Goal: Task Accomplishment & Management: Manage account settings

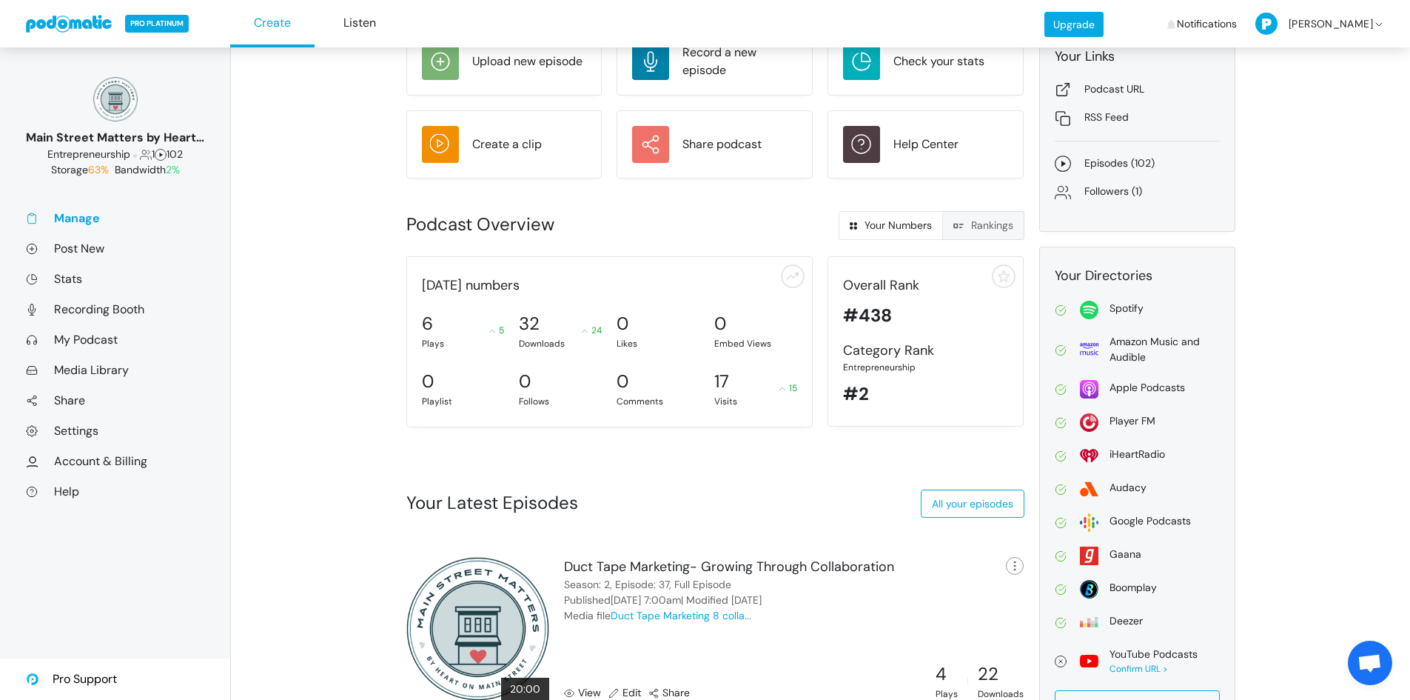
scroll to position [259, 0]
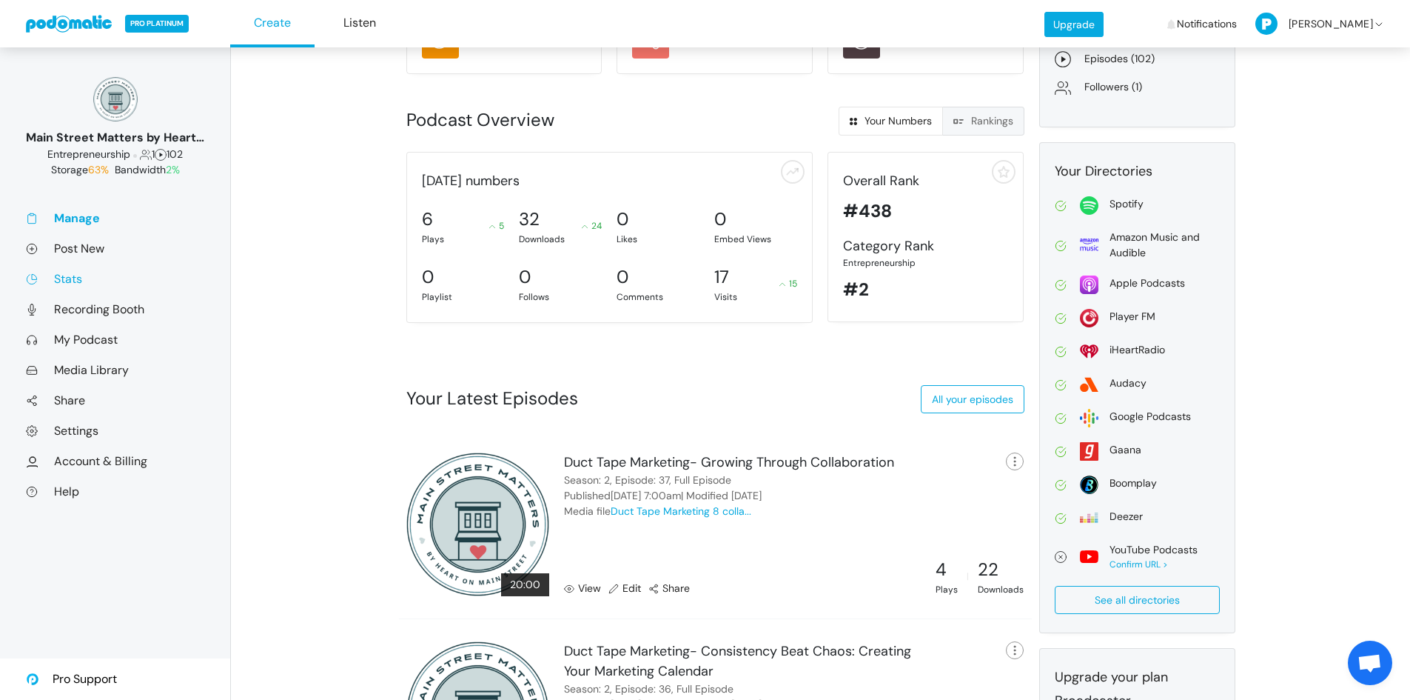
click at [77, 274] on link "Stats" at bounding box center [115, 279] width 178 height 16
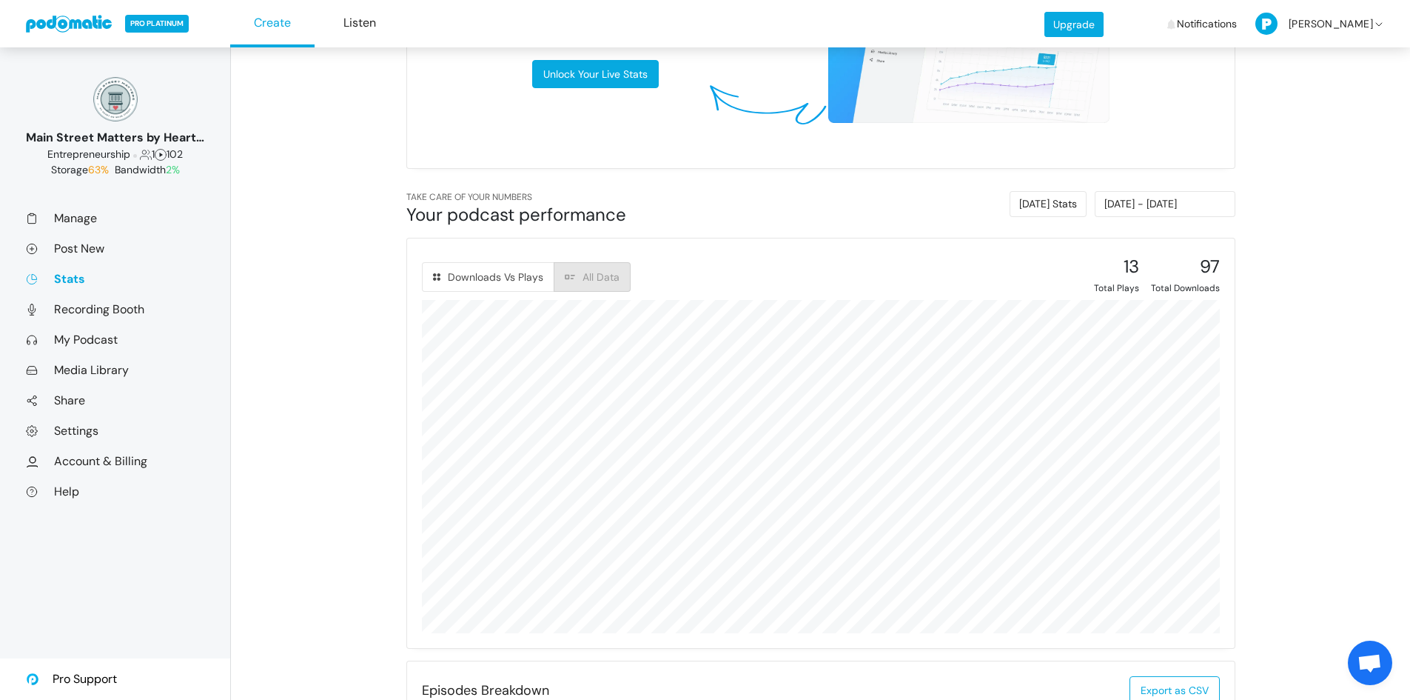
scroll to position [518, 0]
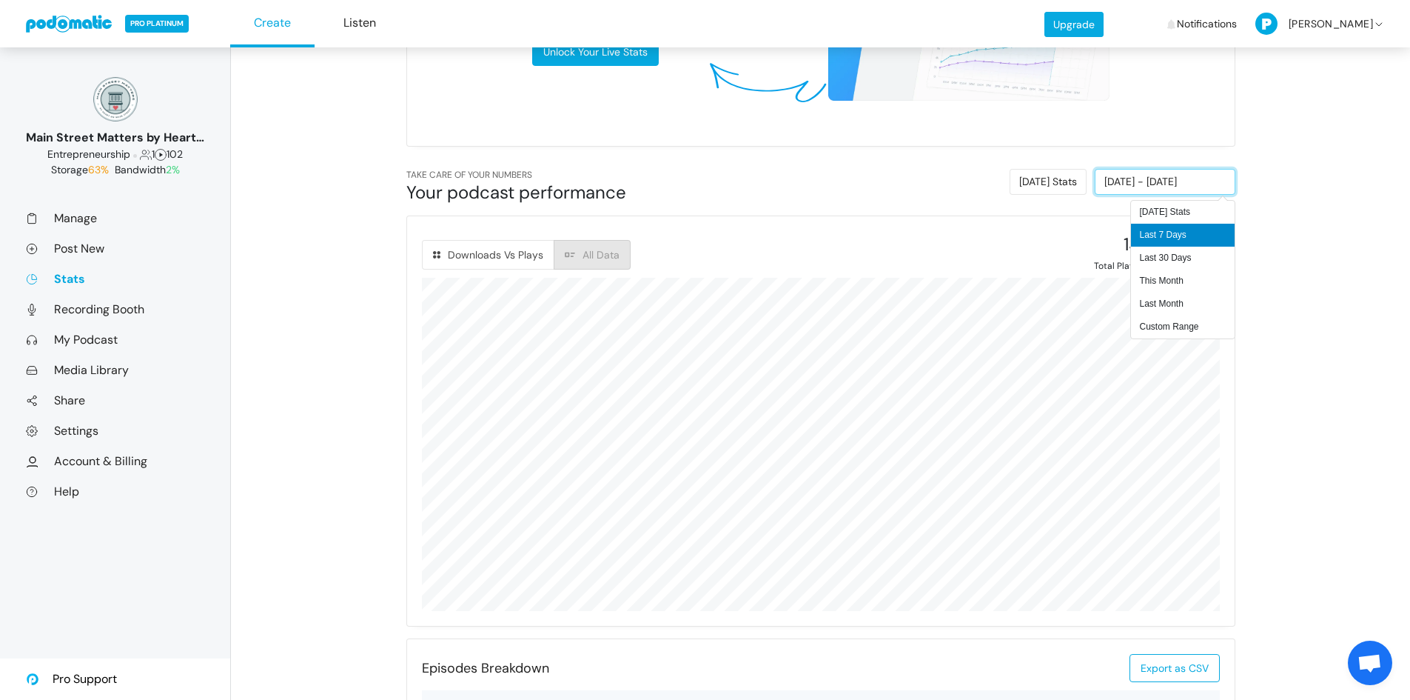
click at [1132, 179] on input "09/12/2025 - 09/18/2025" at bounding box center [1165, 182] width 141 height 26
click at [1169, 319] on li "Custom Range" at bounding box center [1183, 326] width 104 height 23
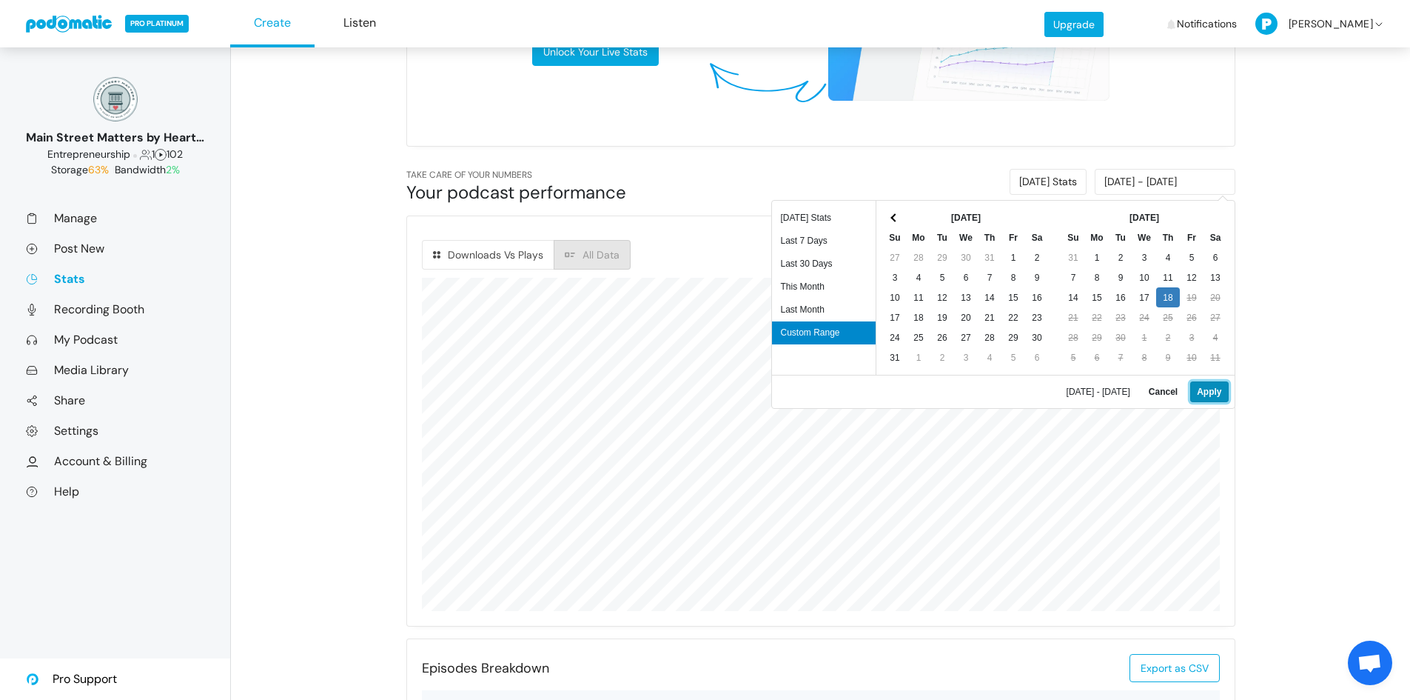
click at [1215, 386] on button "Apply" at bounding box center [1209, 391] width 38 height 21
type input "09/18/2025 - 09/18/2025"
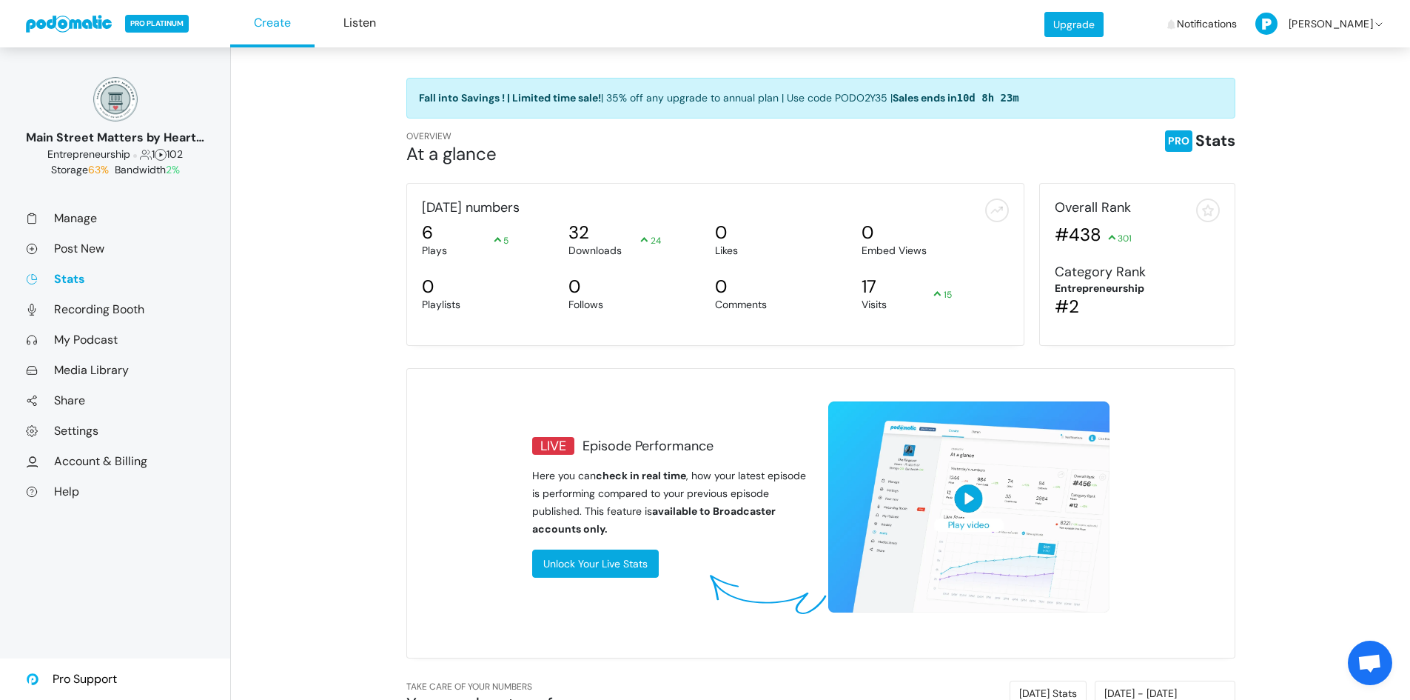
scroll to position [0, 0]
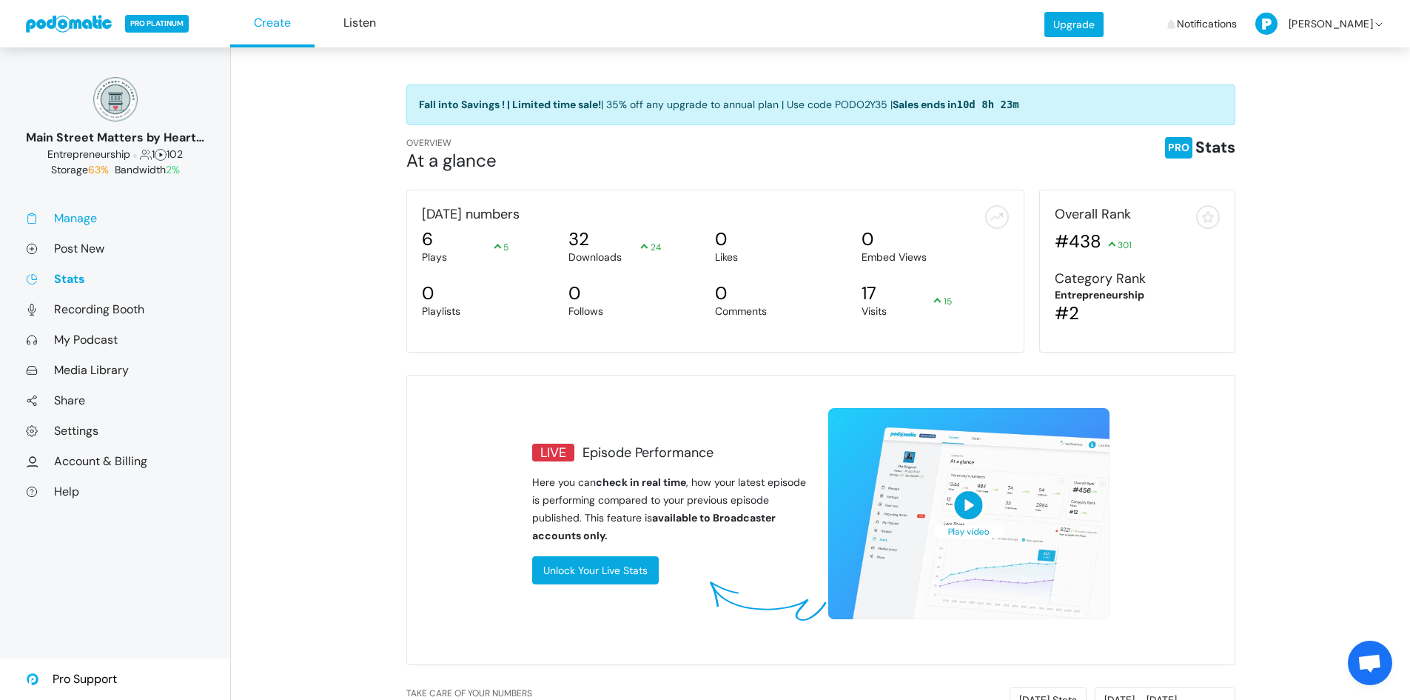
click at [88, 218] on link "Manage" at bounding box center [115, 218] width 178 height 16
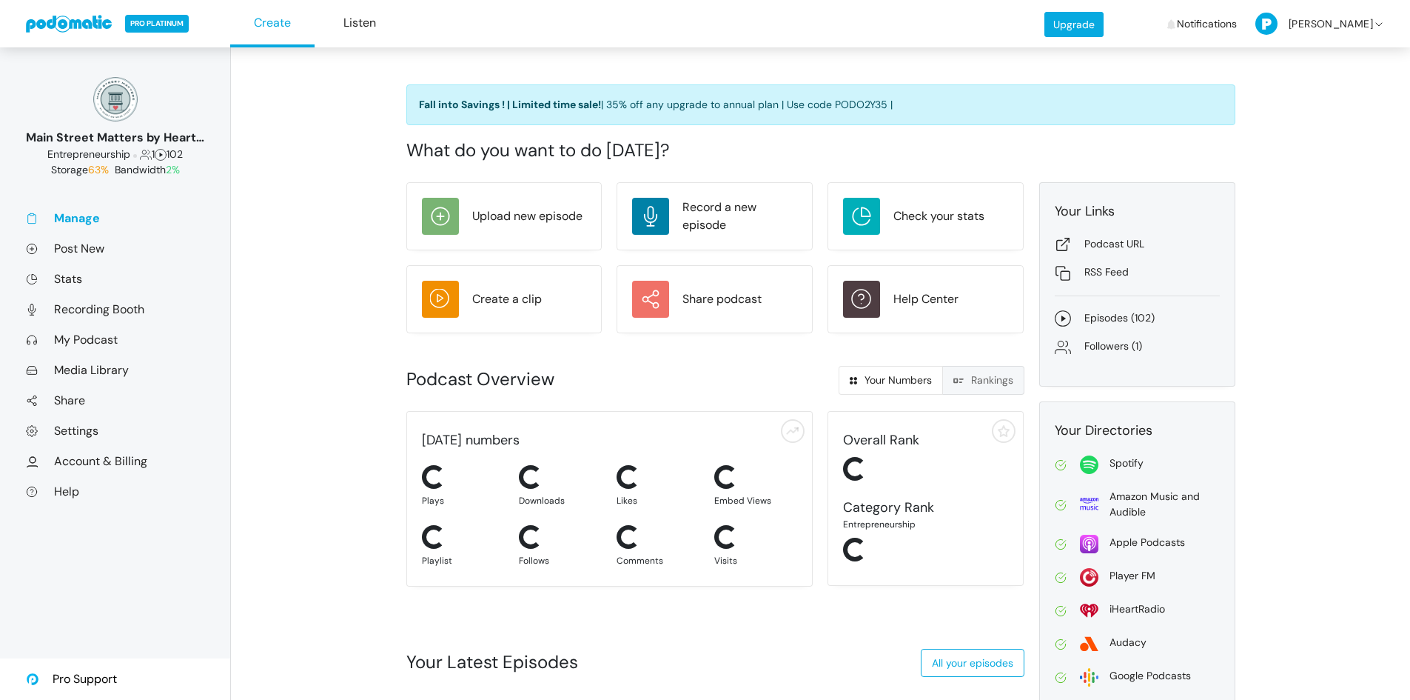
click at [78, 21] on link at bounding box center [69, 24] width 87 height 18
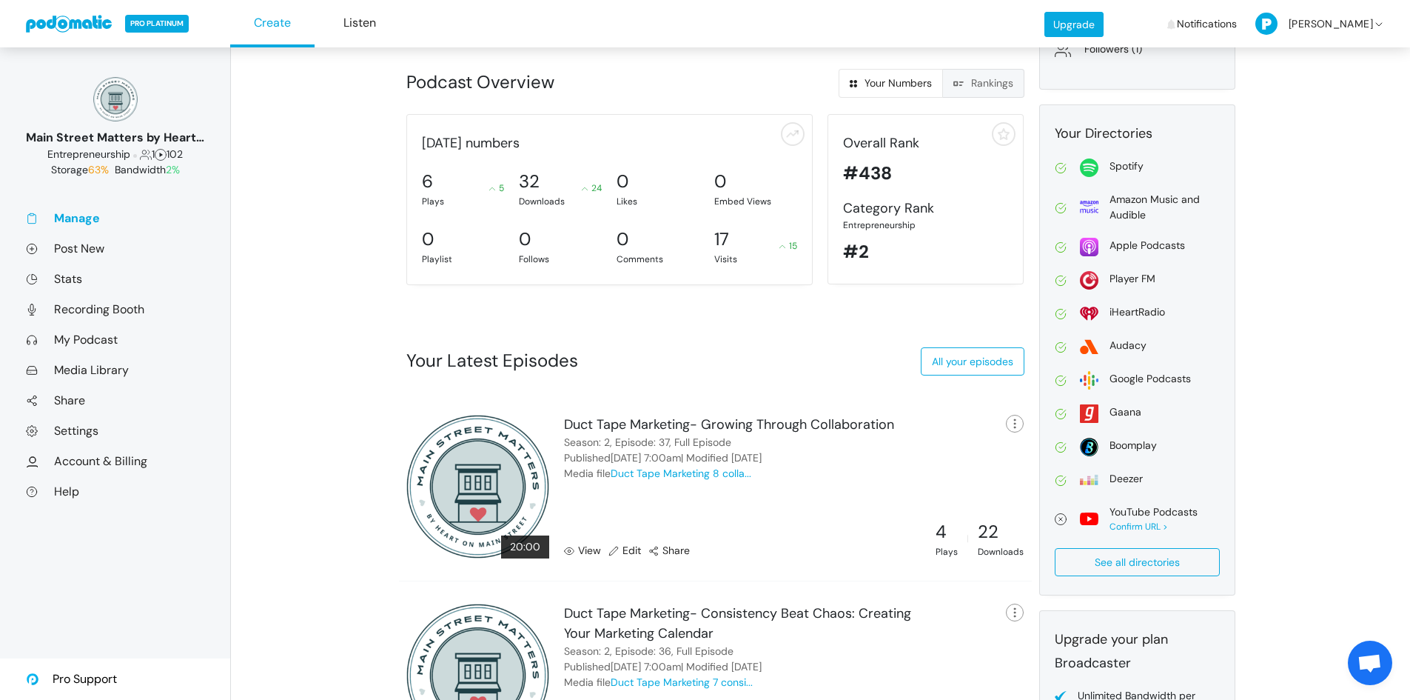
scroll to position [389, 0]
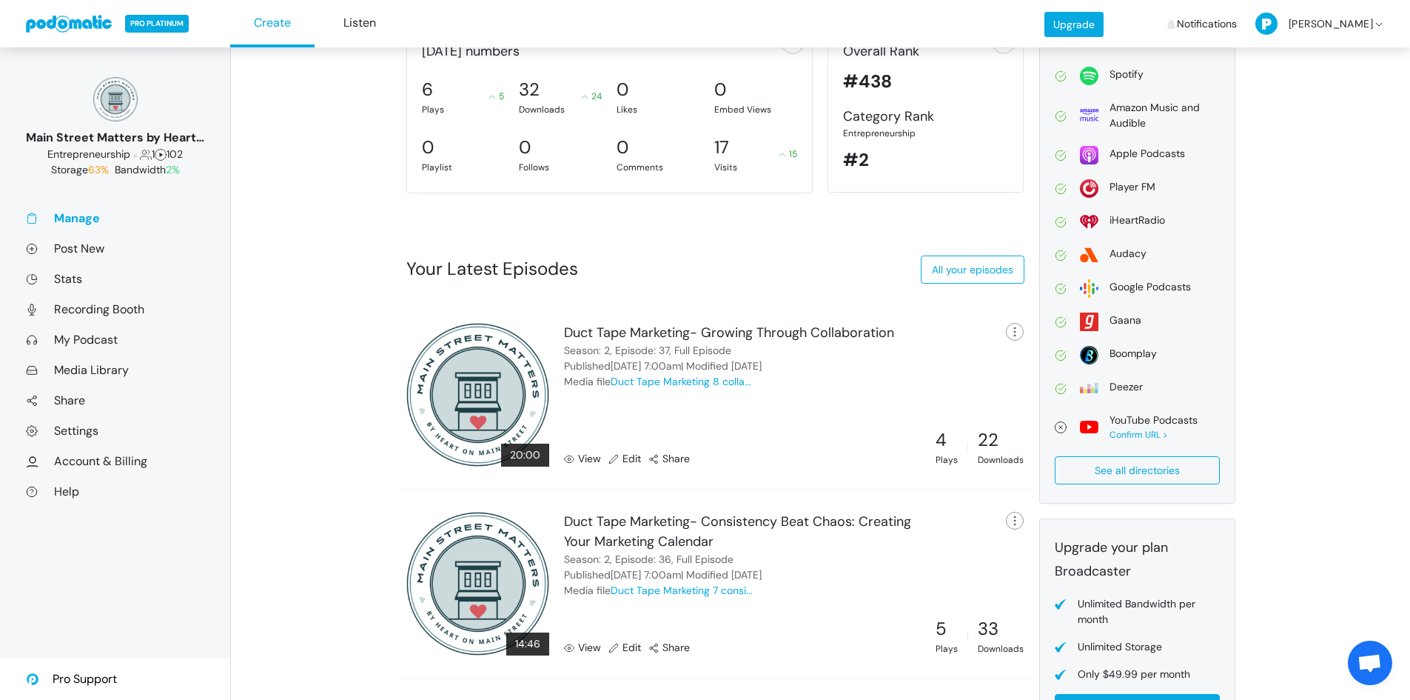
click at [587, 459] on link "View" at bounding box center [582, 459] width 37 height 16
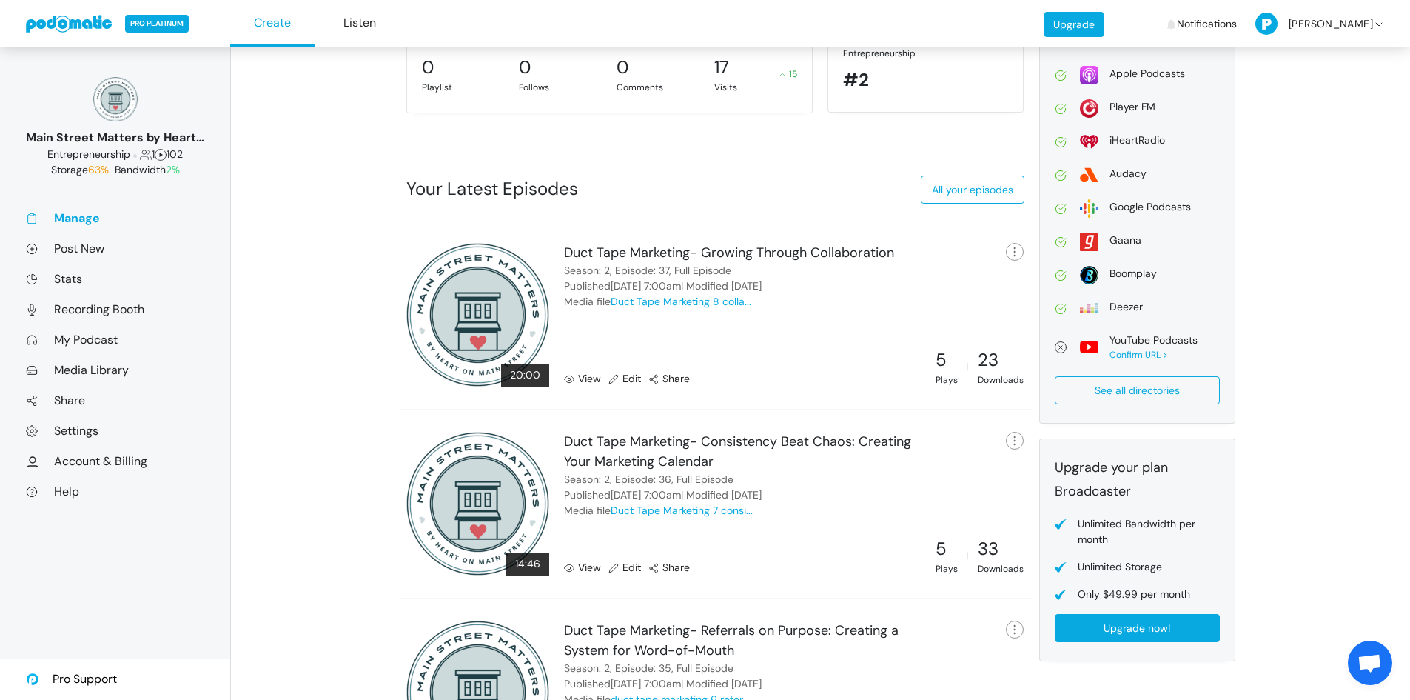
scroll to position [481, 0]
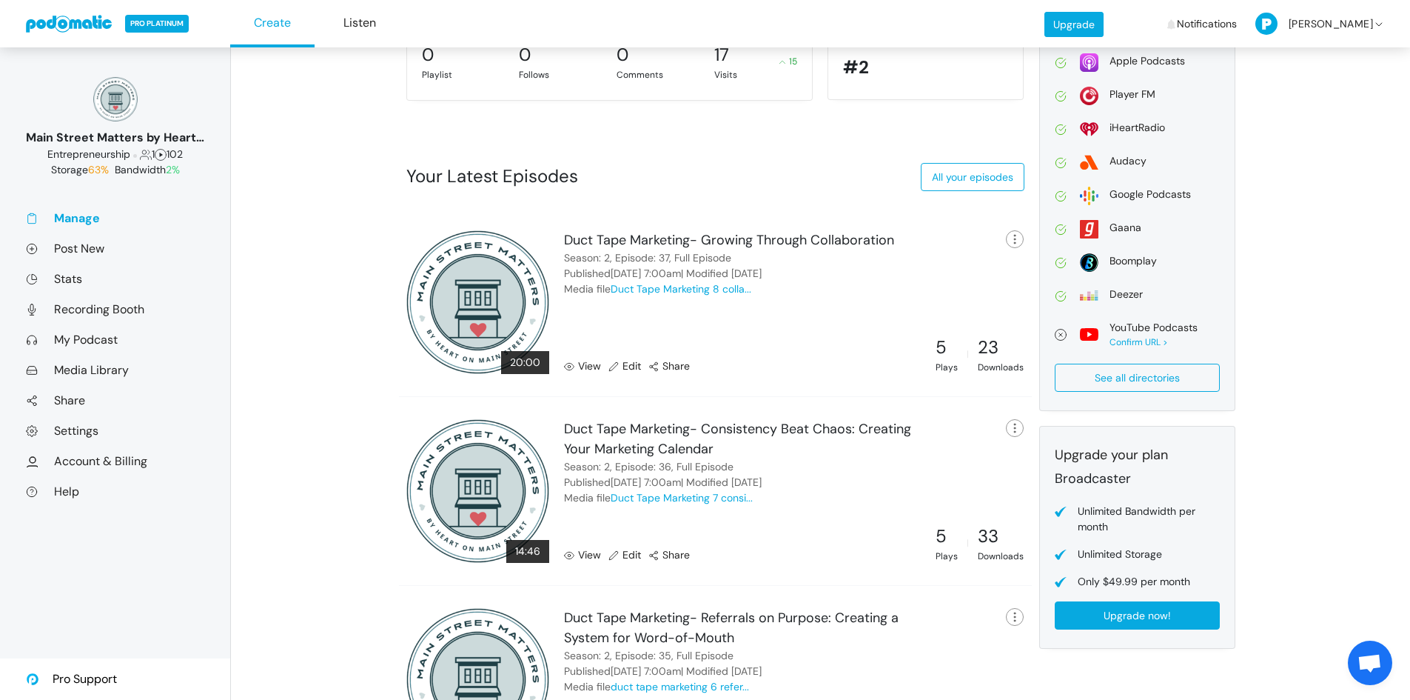
click at [589, 555] on link "View" at bounding box center [582, 555] width 37 height 16
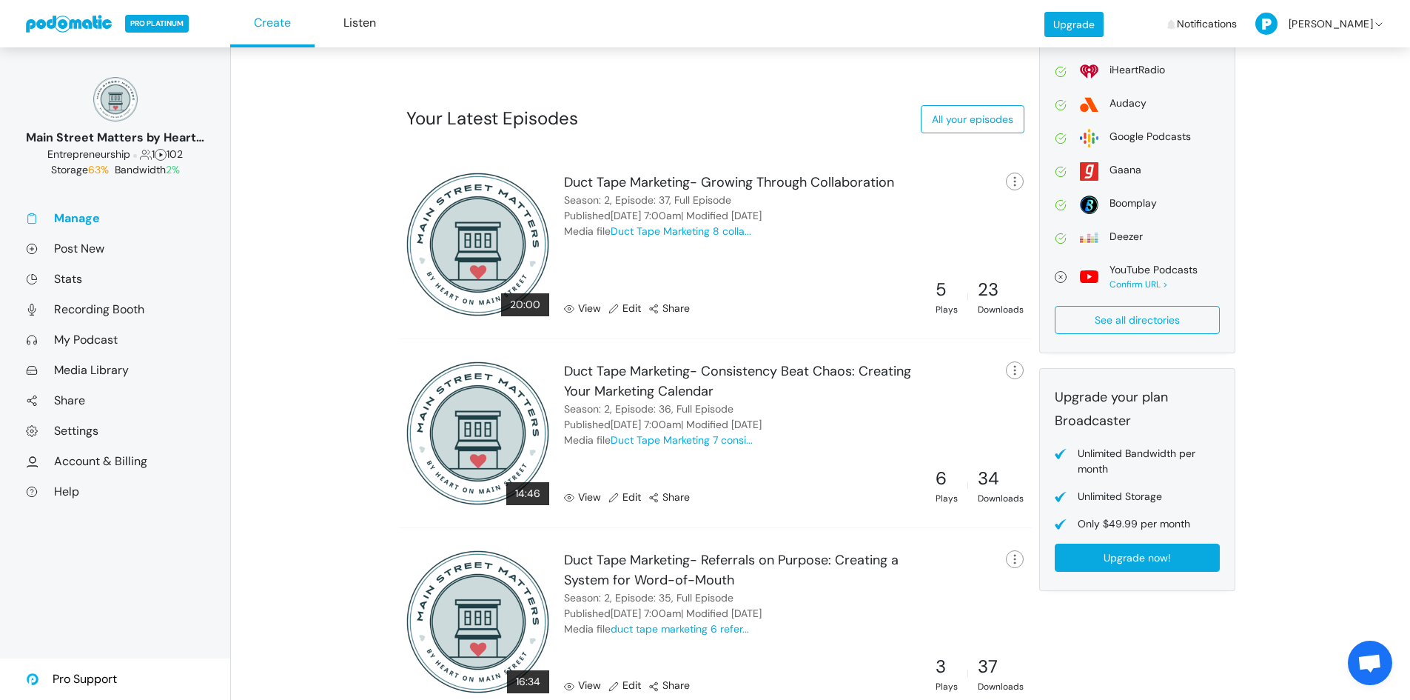
scroll to position [611, 0]
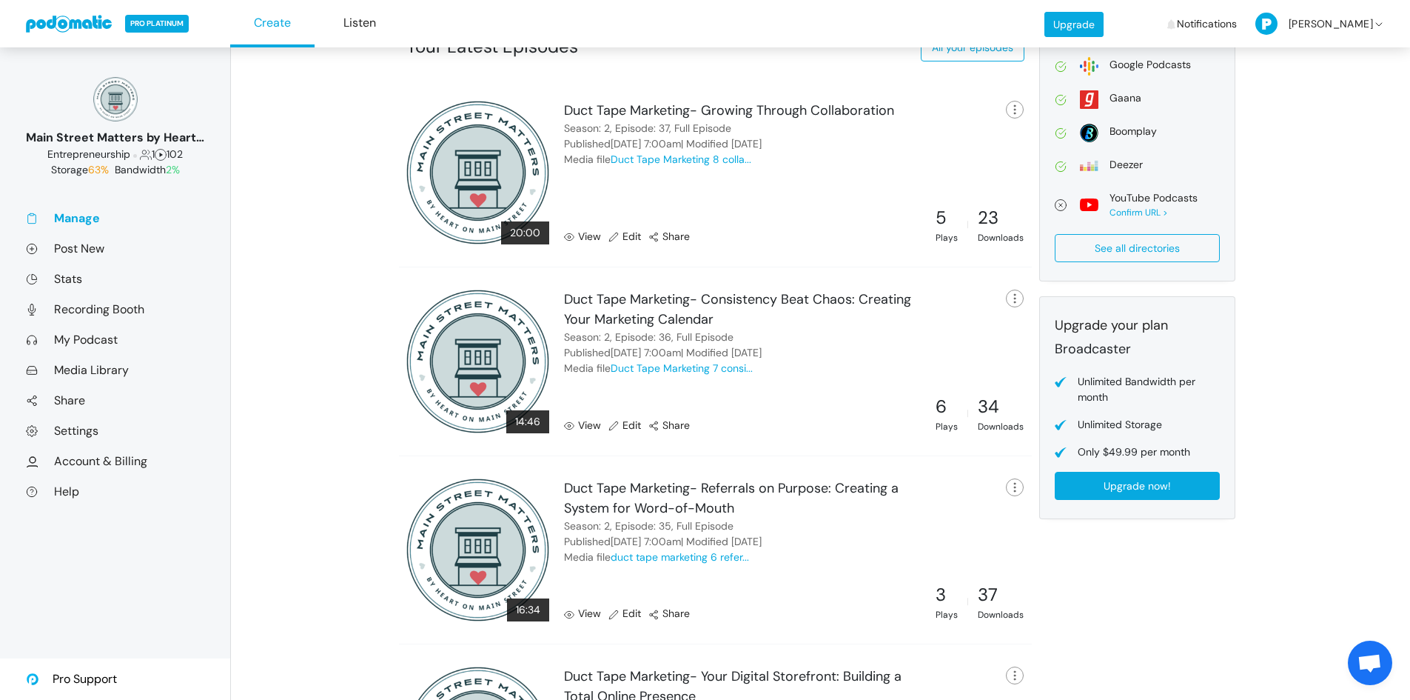
click at [589, 613] on link "View" at bounding box center [582, 614] width 37 height 16
